Goal: Transaction & Acquisition: Purchase product/service

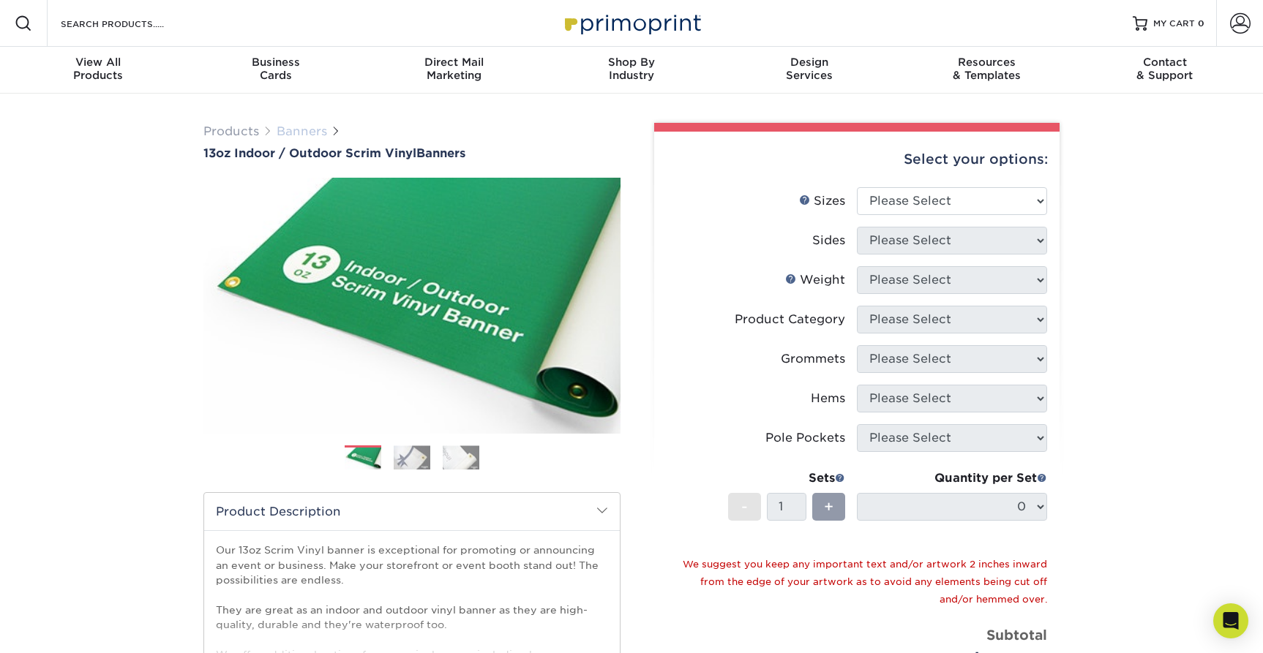
click at [289, 135] on link "Banners" at bounding box center [302, 131] width 50 height 14
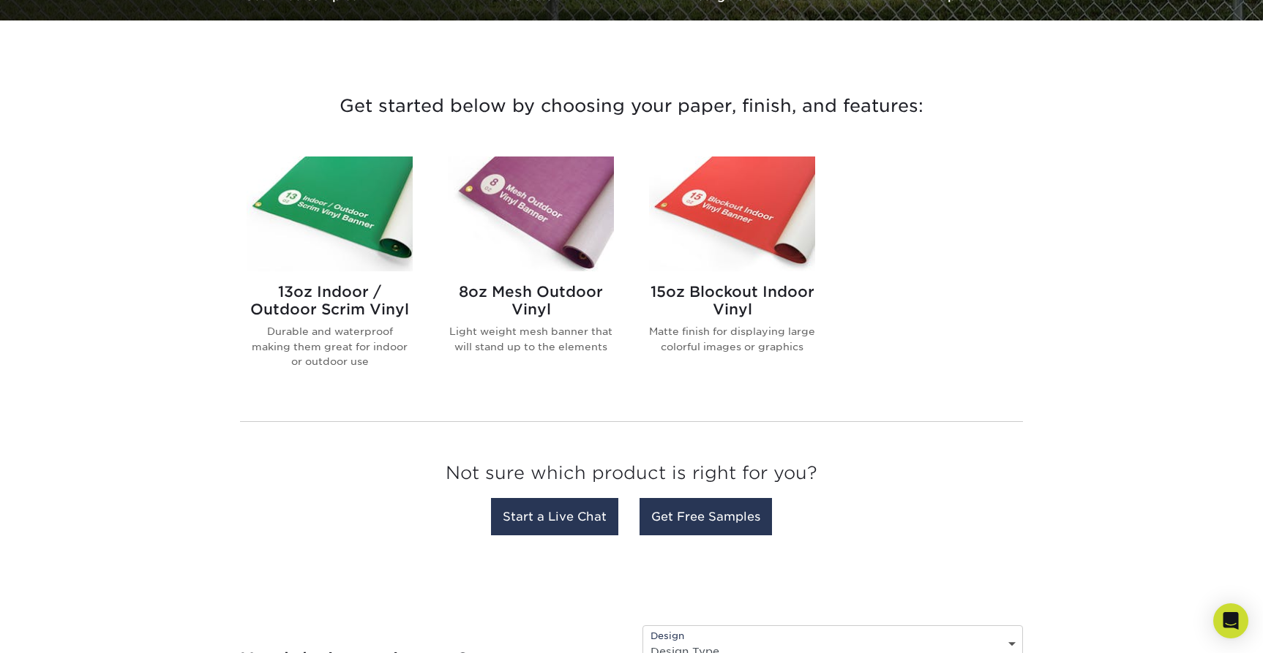
scroll to position [362, 0]
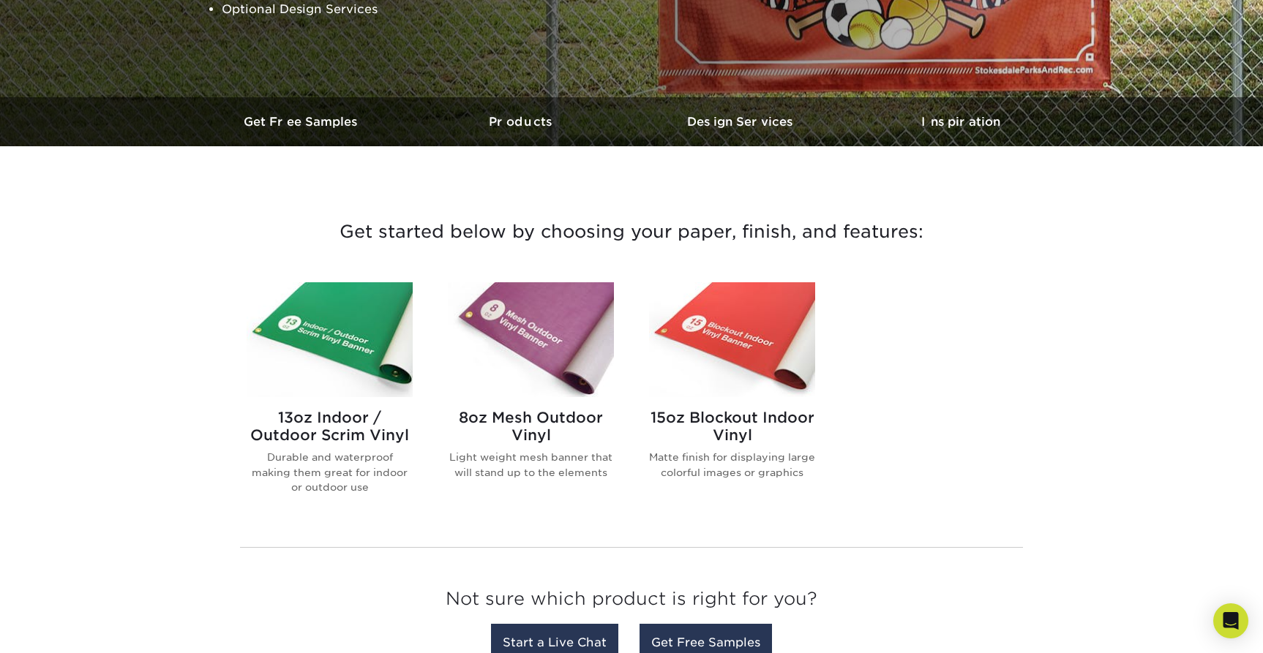
click at [548, 356] on img at bounding box center [531, 339] width 166 height 115
